Goal: Task Accomplishment & Management: Complete application form

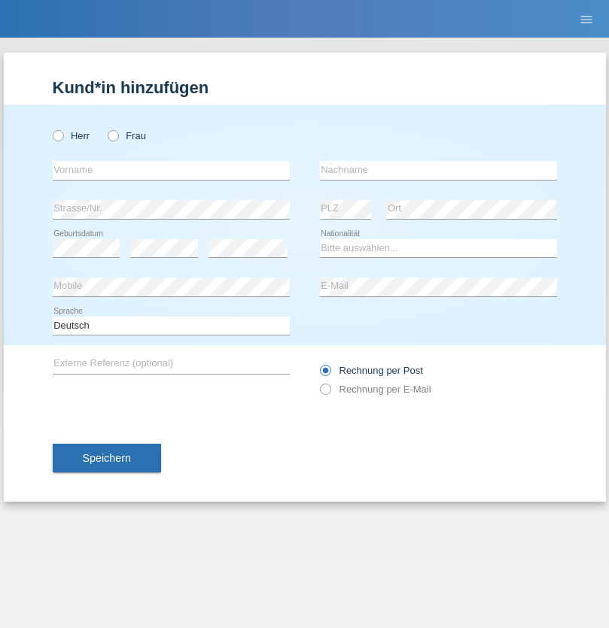
radio input "true"
click at [171, 170] on input "text" at bounding box center [171, 170] width 237 height 19
type input "[PERSON_NAME]"
click at [438, 170] on input "text" at bounding box center [438, 170] width 237 height 19
type input "Müseler"
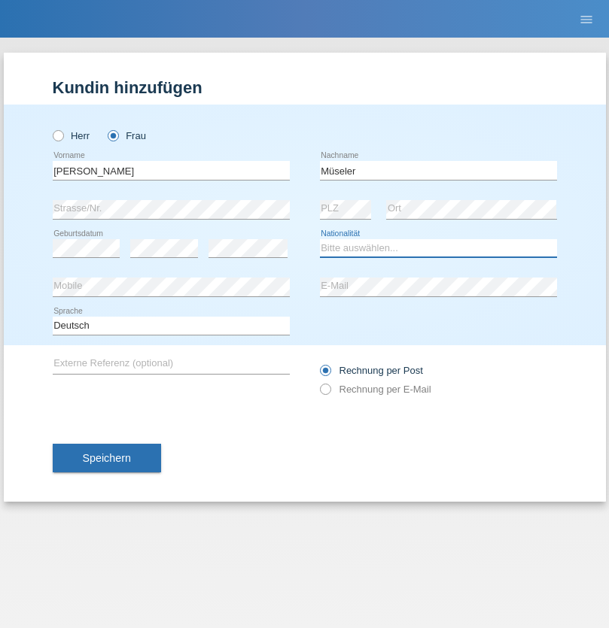
select select "BR"
select select "C"
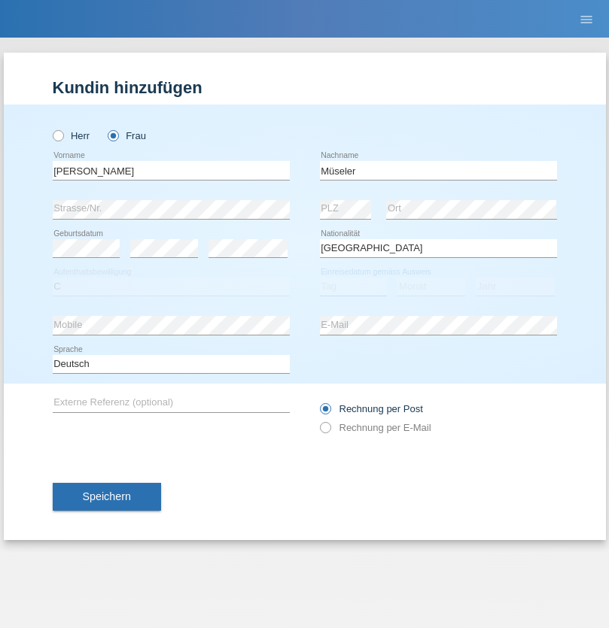
select select "19"
select select "06"
select select "2021"
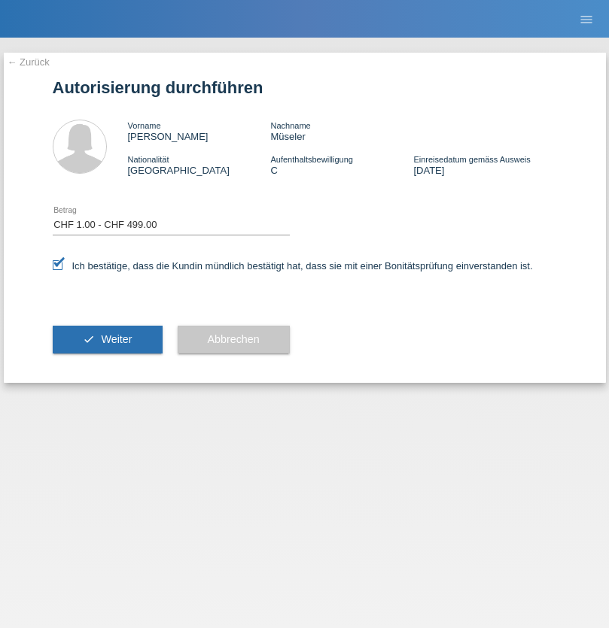
select select "1"
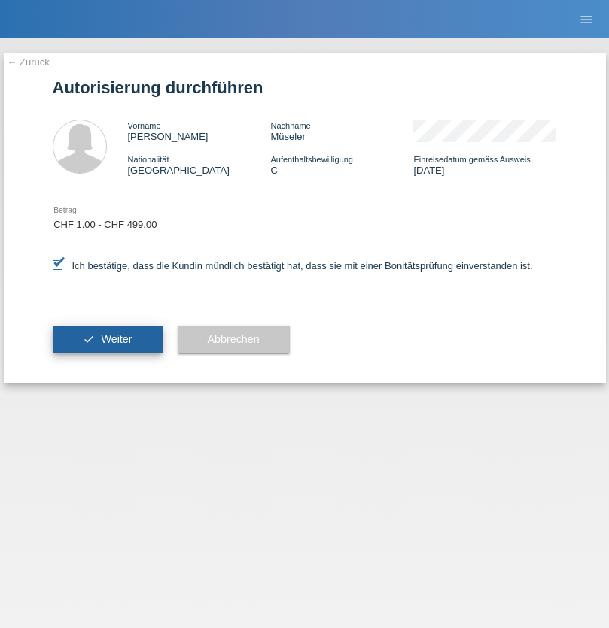
click at [107, 339] on span "Weiter" at bounding box center [116, 339] width 31 height 12
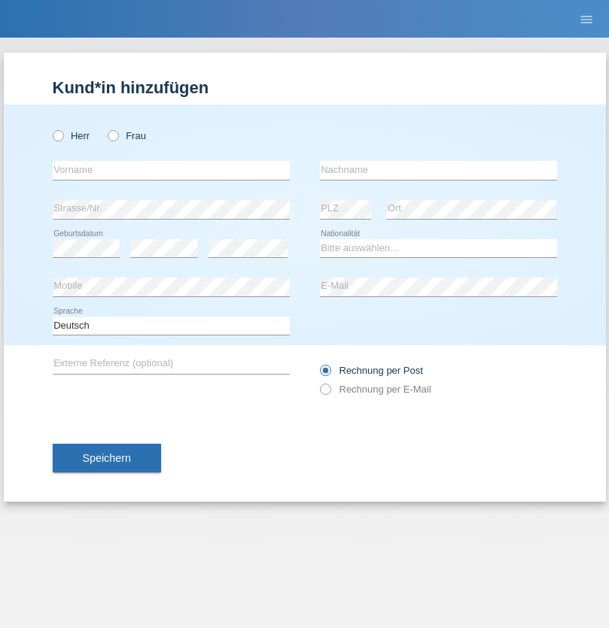
radio input "true"
click at [171, 170] on input "text" at bounding box center [171, 170] width 237 height 19
type input "Marilyn"
click at [438, 170] on input "text" at bounding box center [438, 170] width 237 height 19
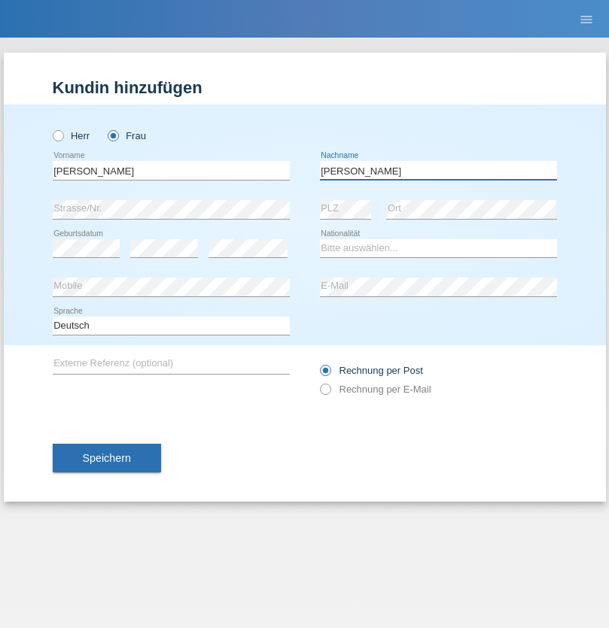
type input "Gorgoglione"
select select "CH"
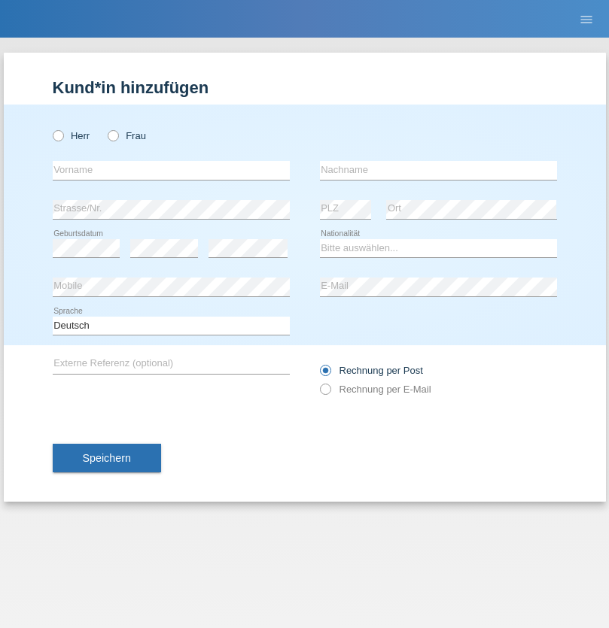
radio input "true"
click at [171, 170] on input "text" at bounding box center [171, 170] width 237 height 19
type input "[PERSON_NAME]"
click at [438, 170] on input "text" at bounding box center [438, 170] width 237 height 19
type input "Ringle"
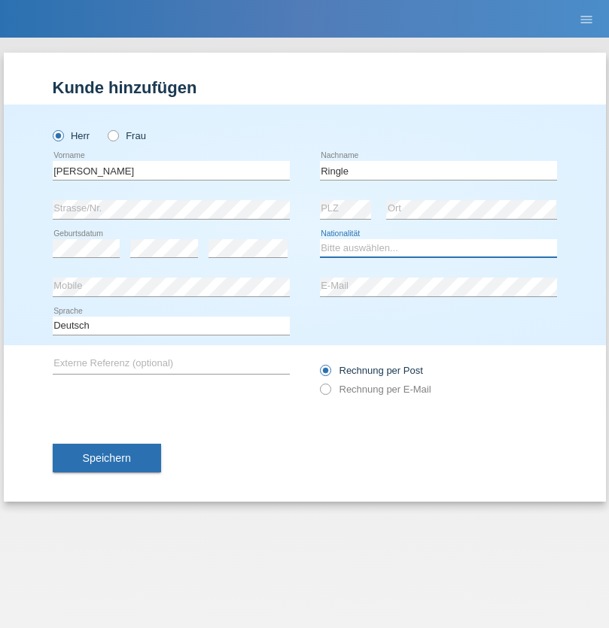
select select "DE"
select select "C"
select select "06"
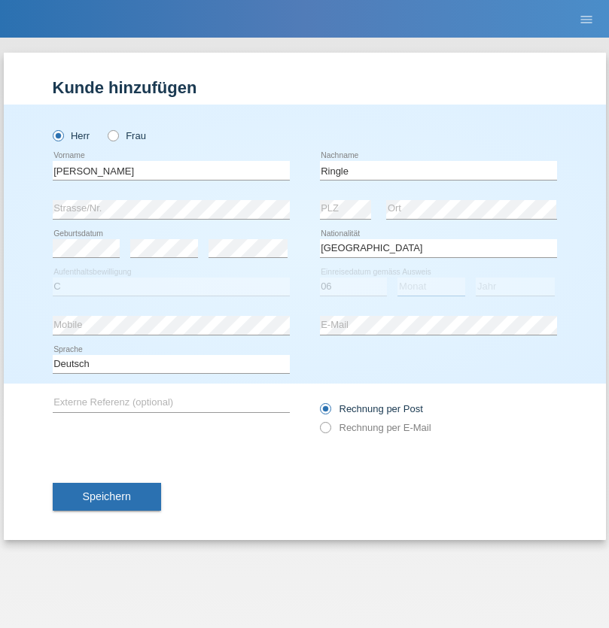
select select "01"
select select "2021"
